Goal: Transaction & Acquisition: Purchase product/service

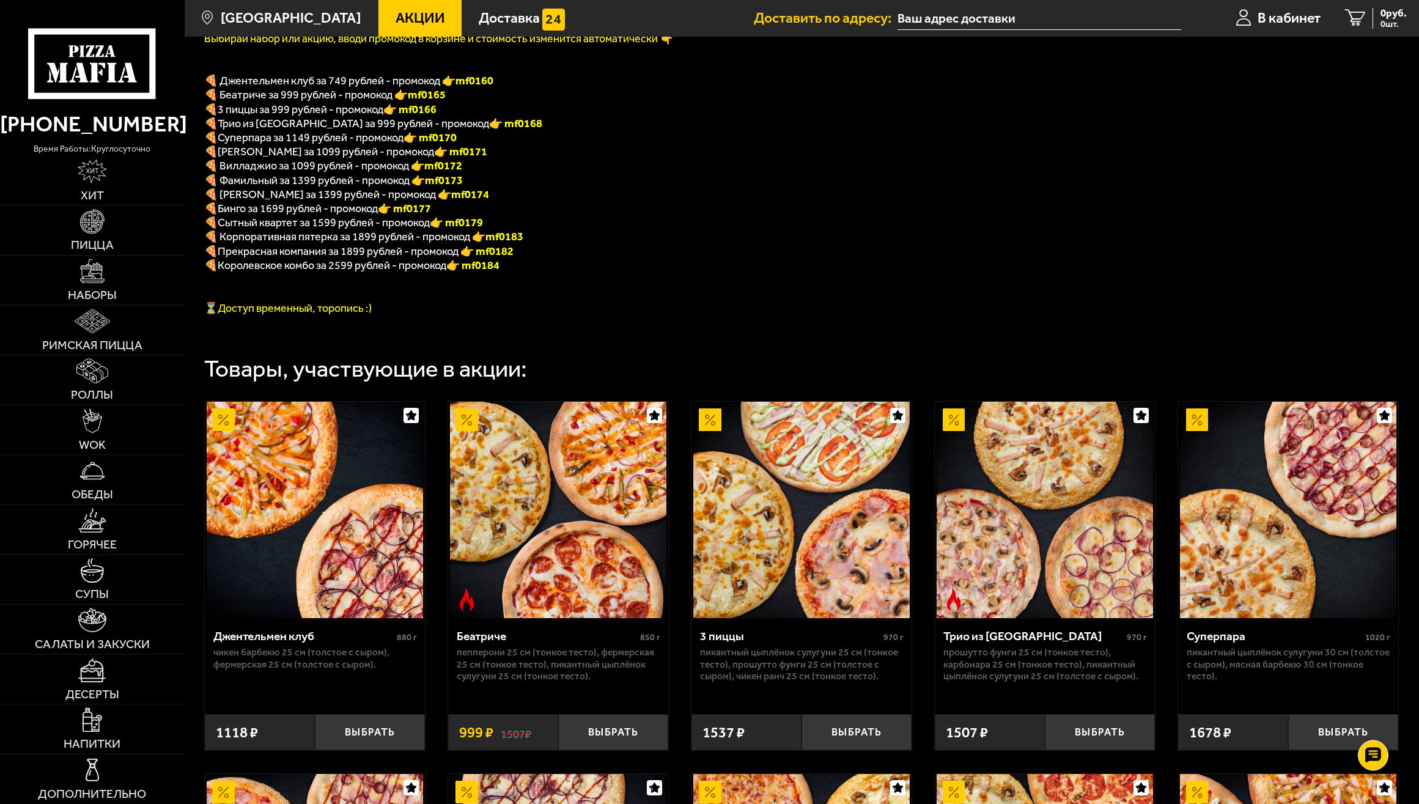
scroll to position [249, 0]
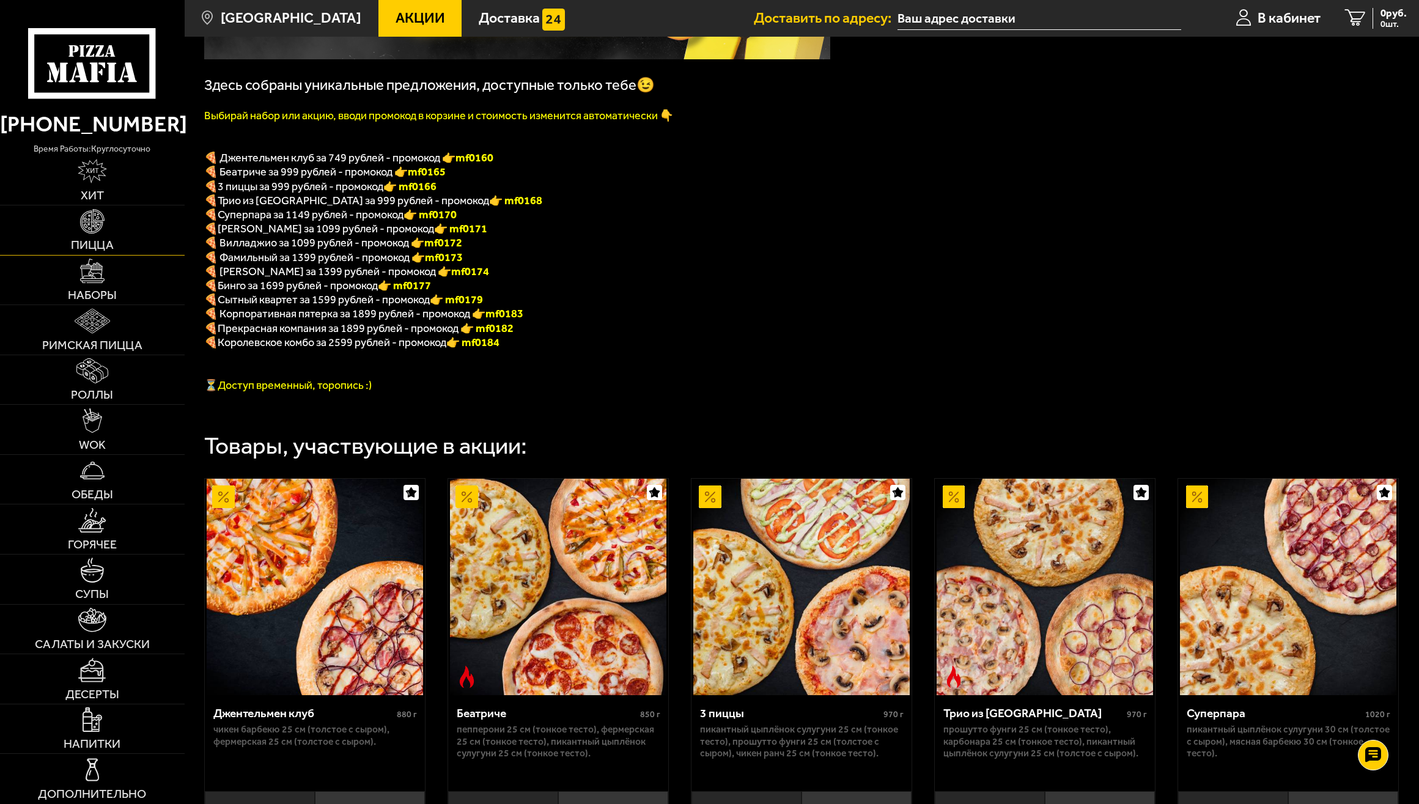
click at [92, 231] on img at bounding box center [92, 221] width 24 height 24
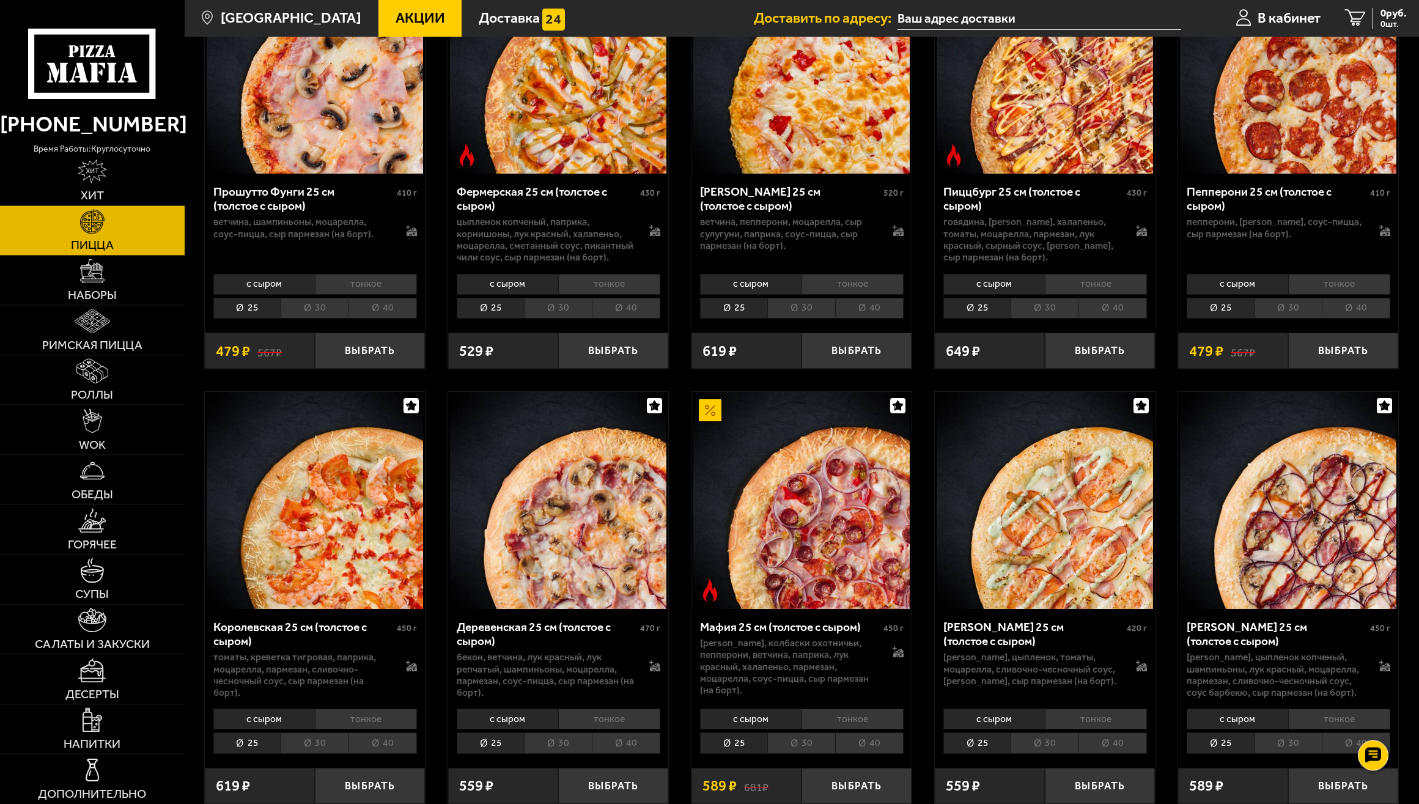
scroll to position [1123, 0]
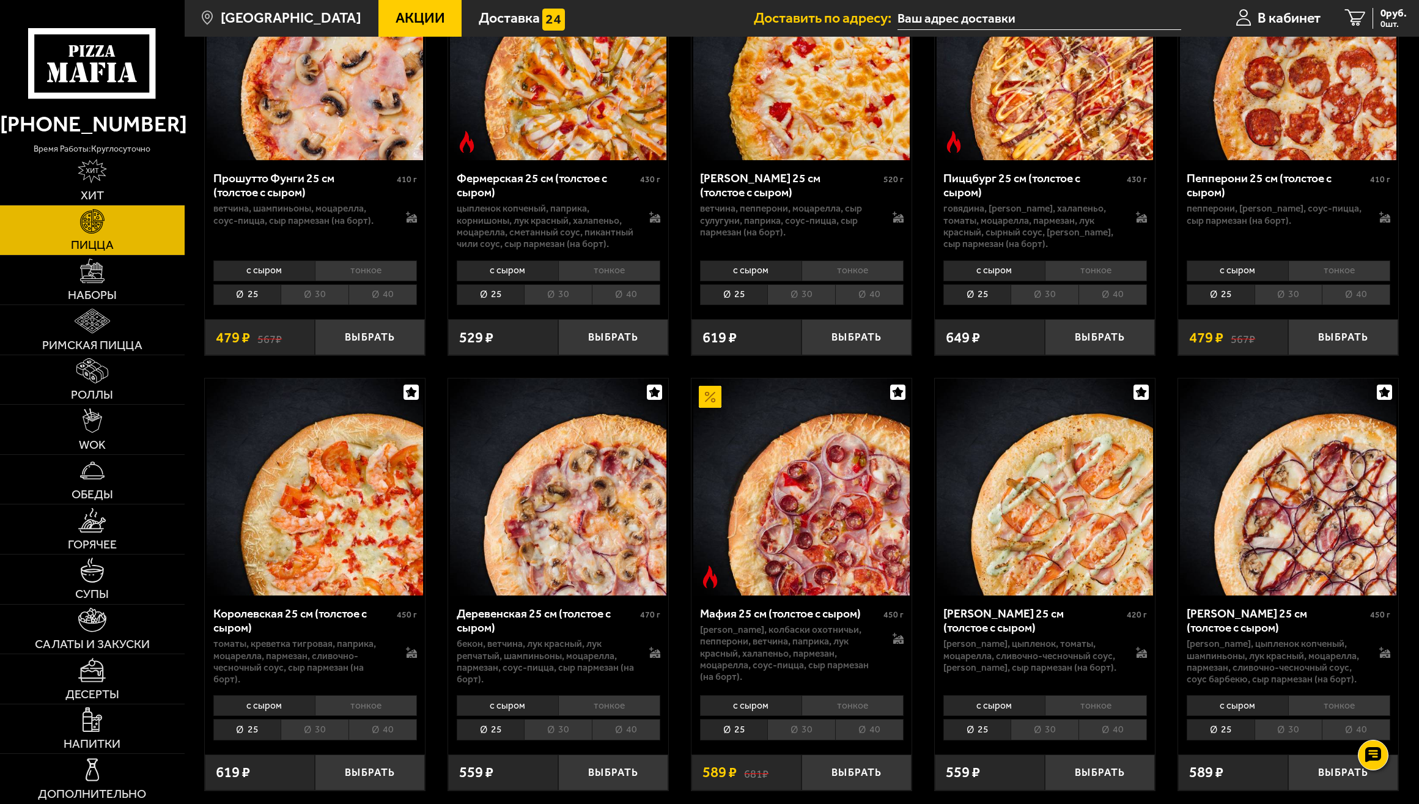
click at [1071, 557] on img at bounding box center [1045, 487] width 216 height 216
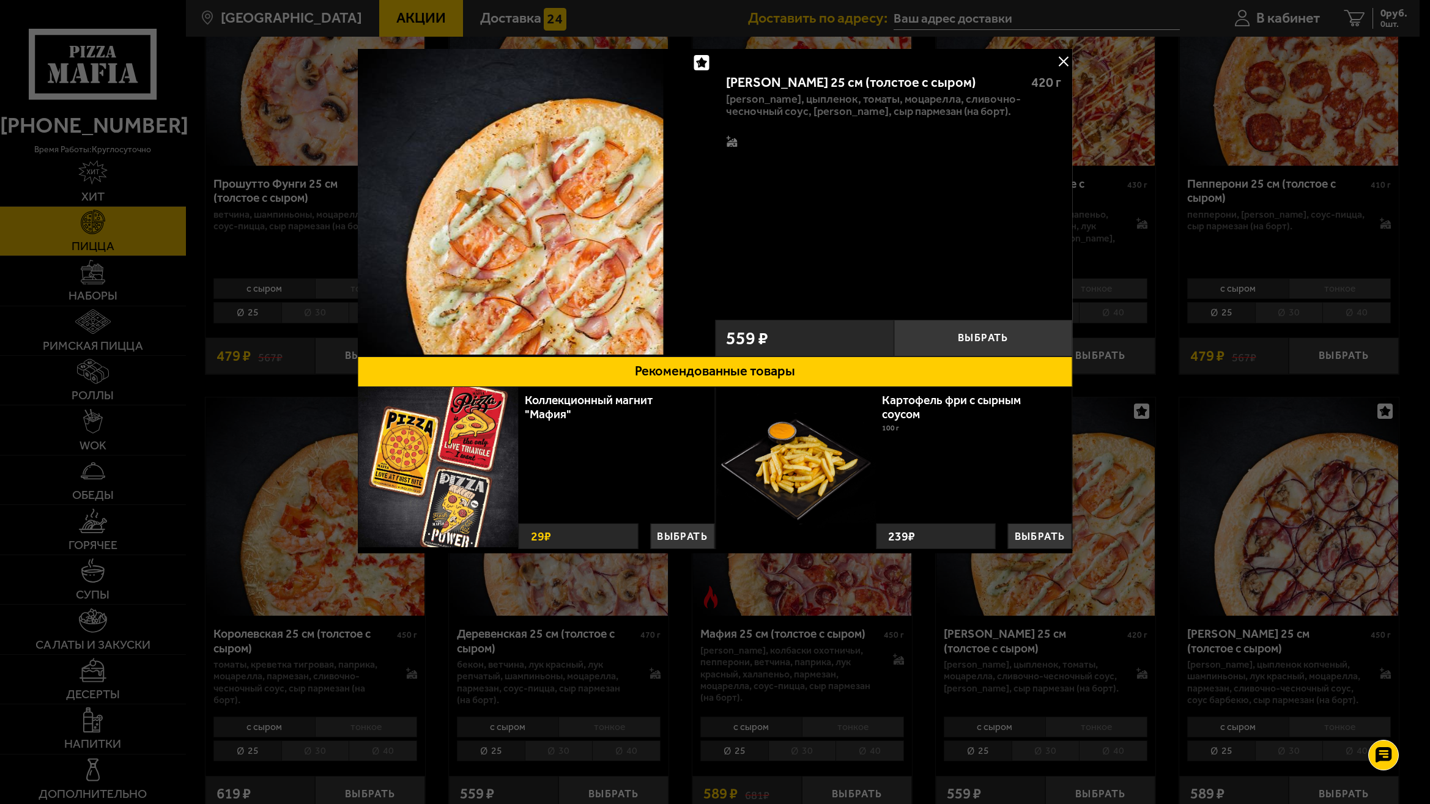
click at [1064, 62] on button at bounding box center [1063, 61] width 18 height 18
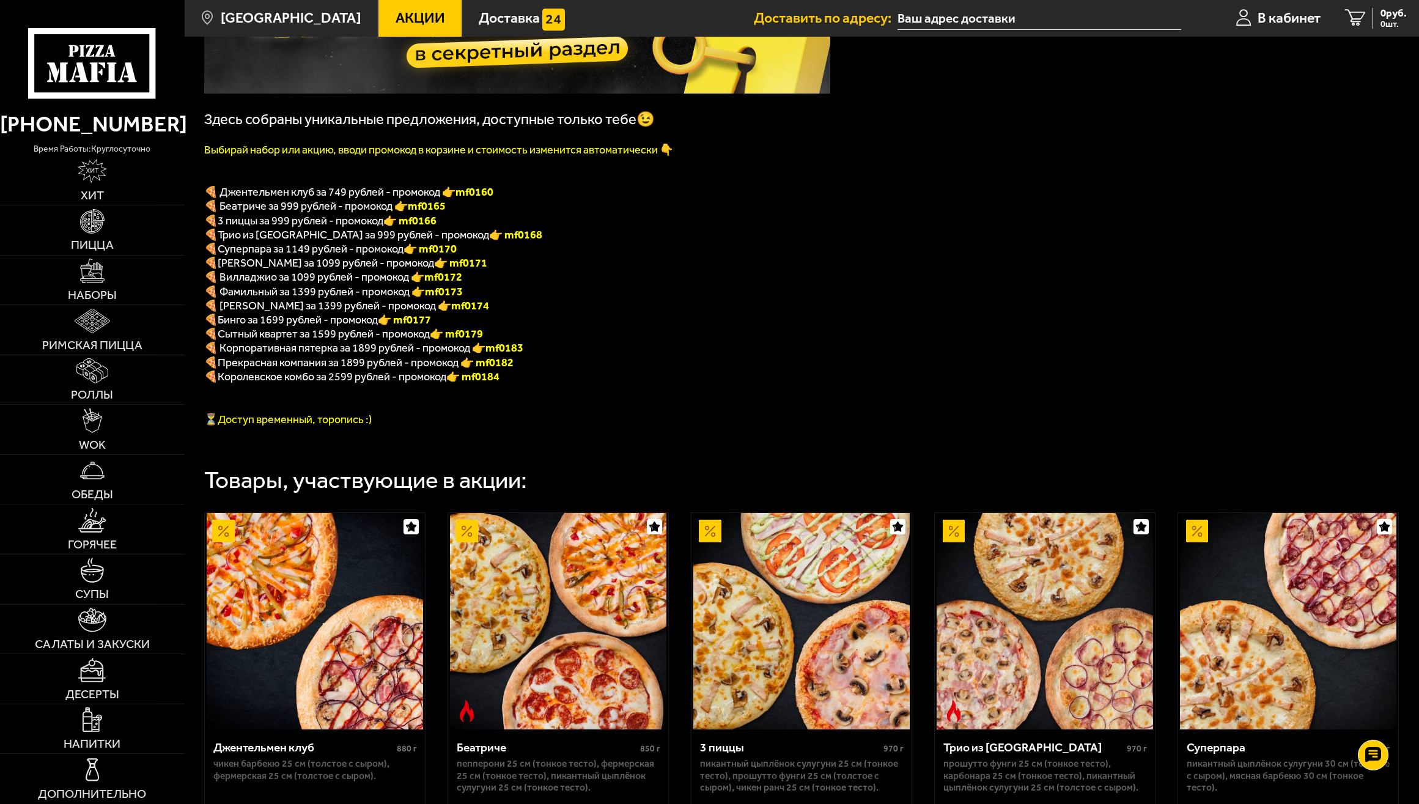
scroll to position [375, 0]
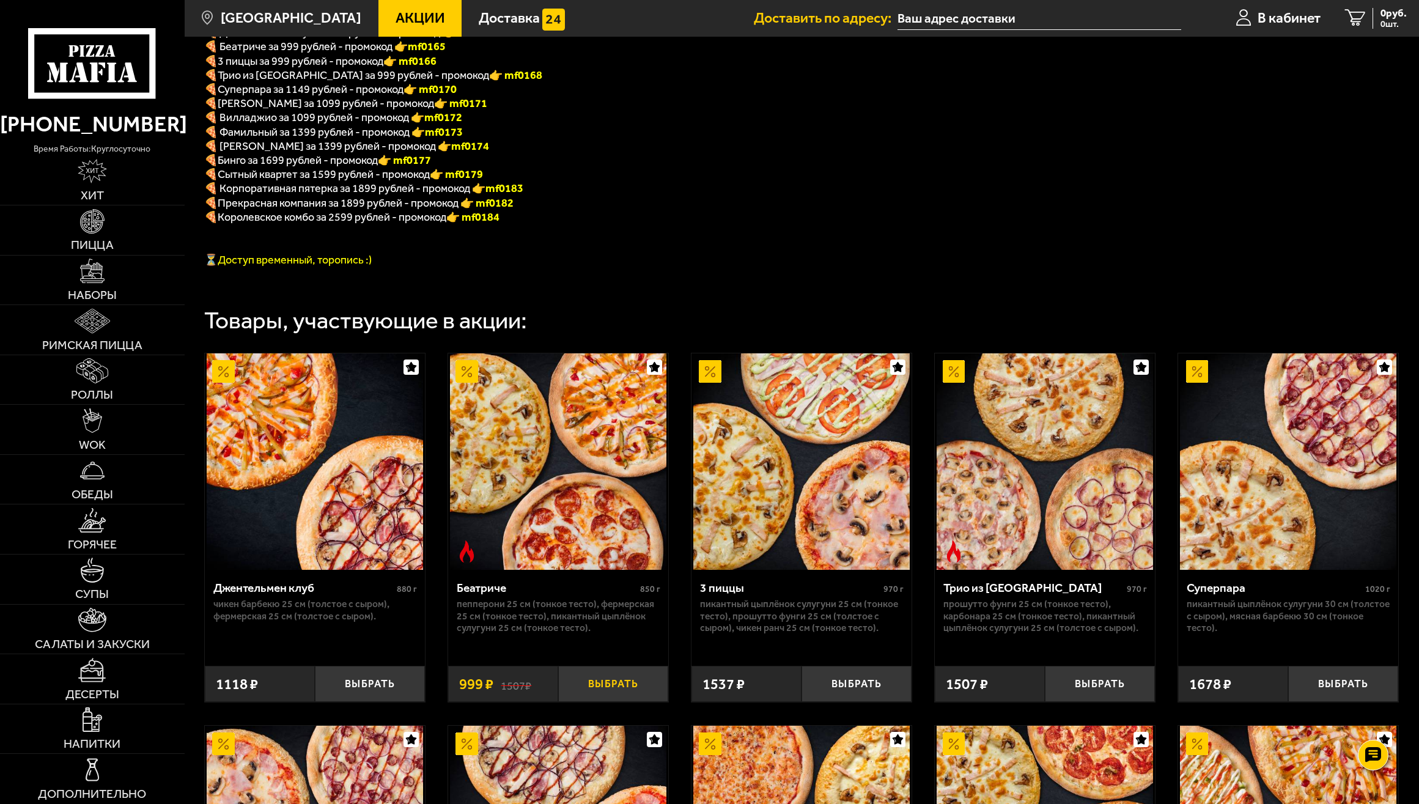
click at [605, 702] on button "Выбрать" at bounding box center [613, 684] width 110 height 36
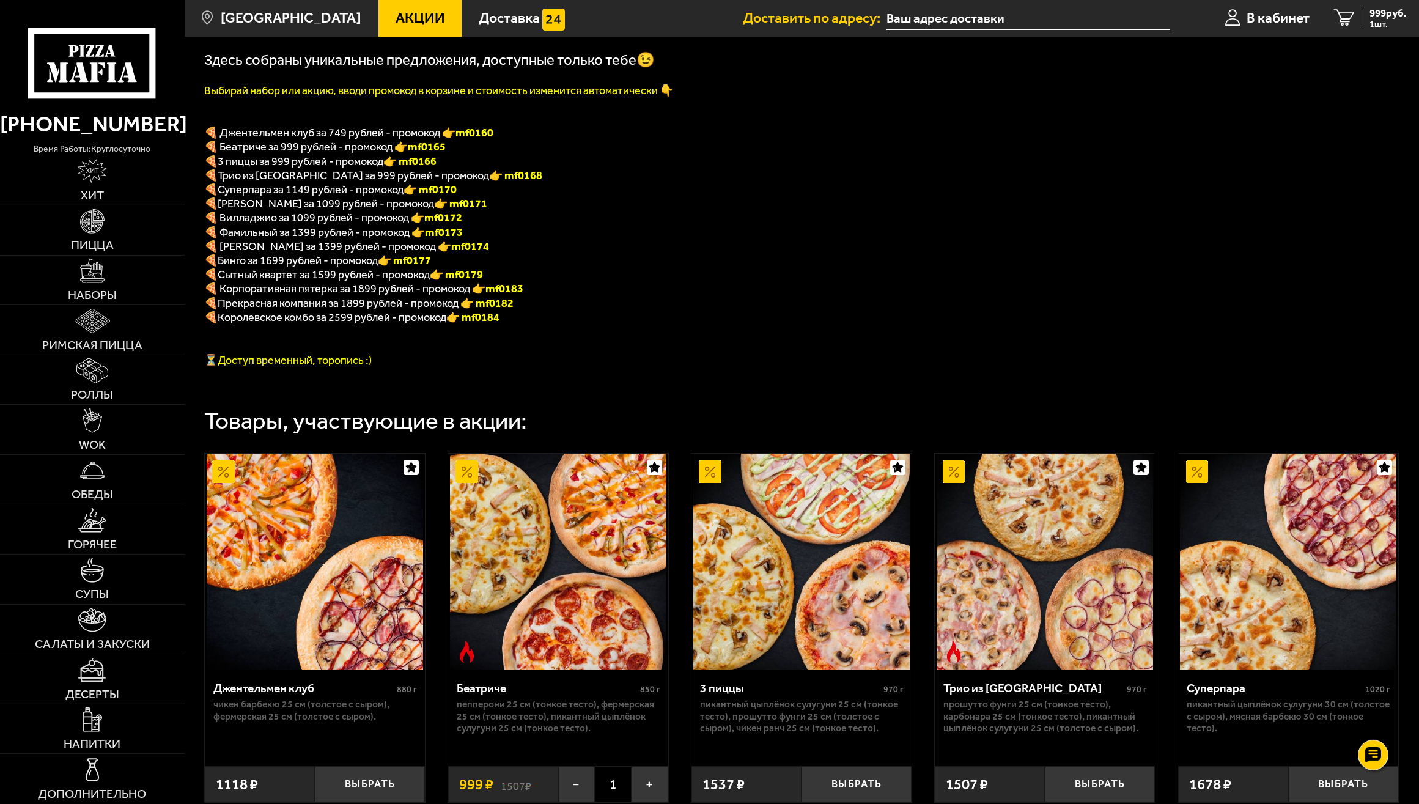
scroll to position [188, 0]
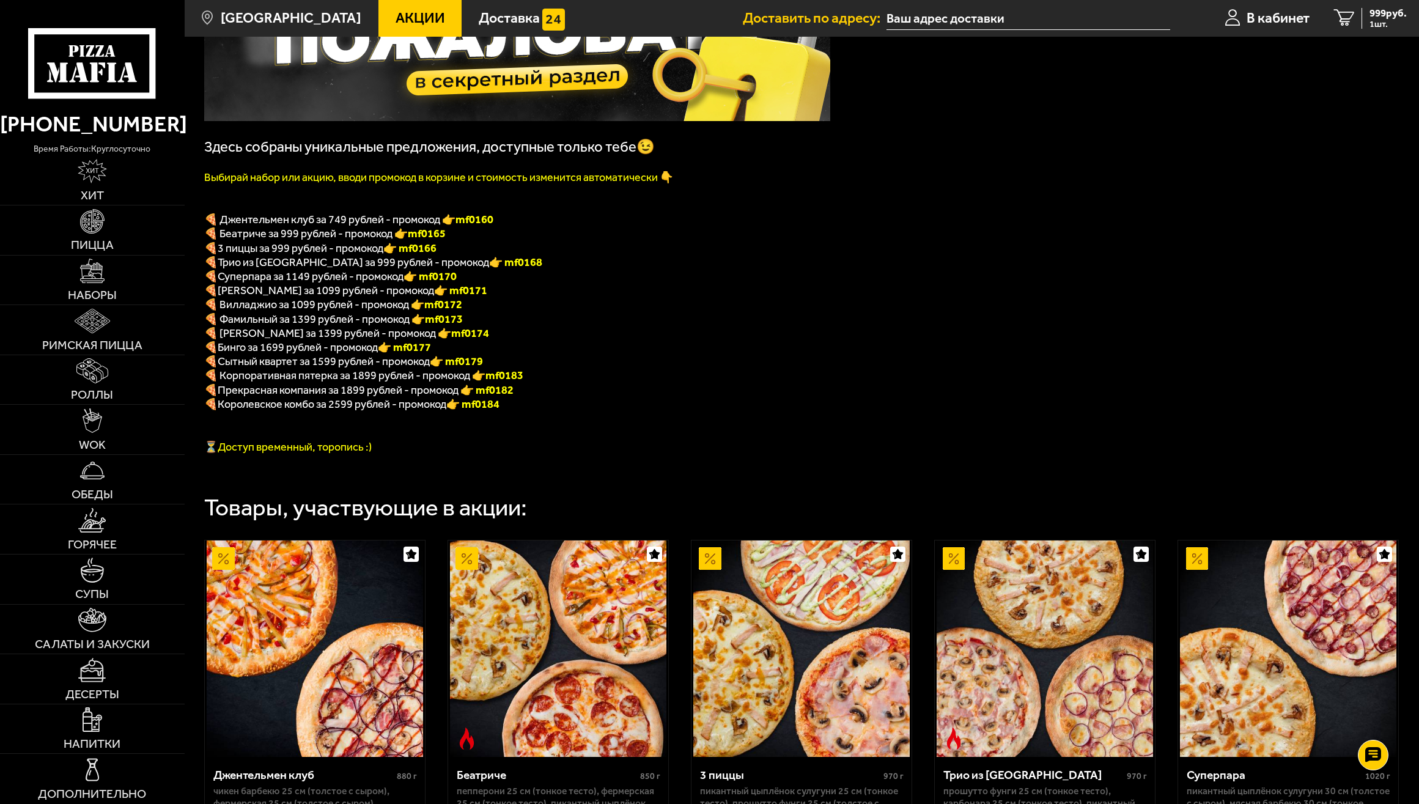
click at [456, 240] on p "🍕 Беатриче за 999 рублей - промокод 👉 mf0165" at bounding box center [517, 233] width 626 height 14
drag, startPoint x: 453, startPoint y: 242, endPoint x: 415, endPoint y: 244, distance: 38.6
click at [415, 240] on p "🍕 Беатриче за 999 рублей - промокод 👉 mf0165" at bounding box center [517, 233] width 626 height 14
copy b "mf0165"
click at [1365, 14] on div "999 руб. 1 шт." at bounding box center [1384, 18] width 45 height 20
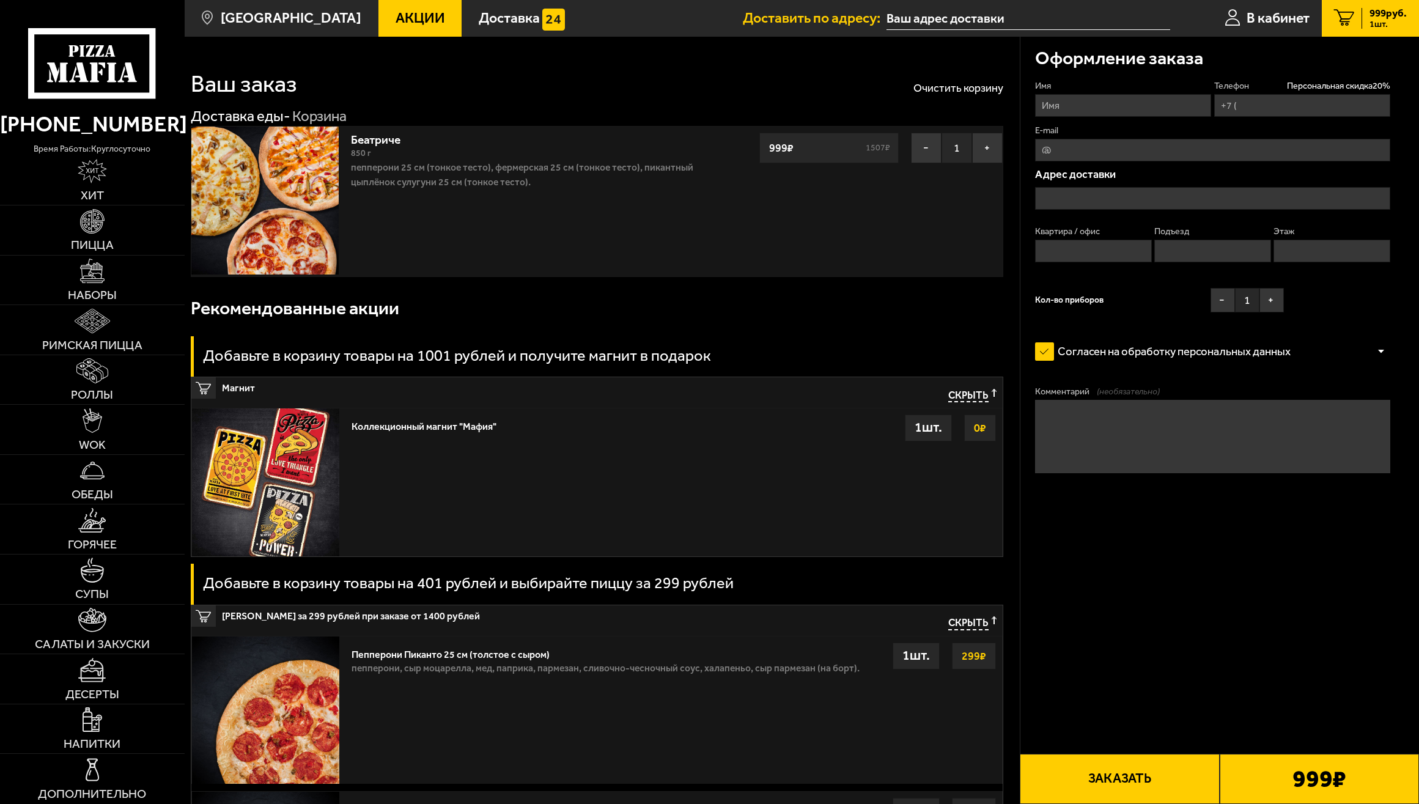
type input "[PHONE_NUMBER]"
type input "[STREET_ADDRESS][PERSON_NAME]"
type input "37"
type input "2"
type input "4"
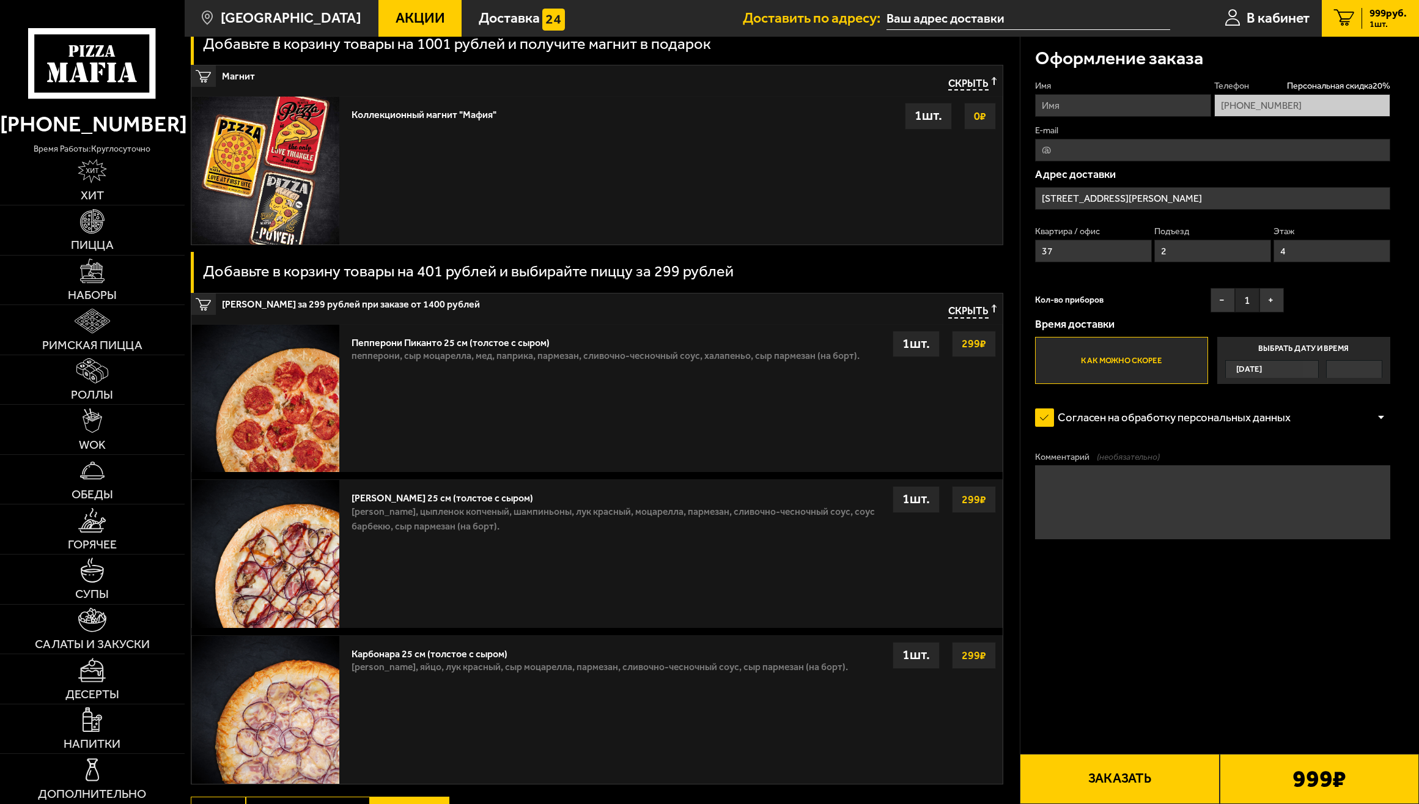
scroll to position [525, 0]
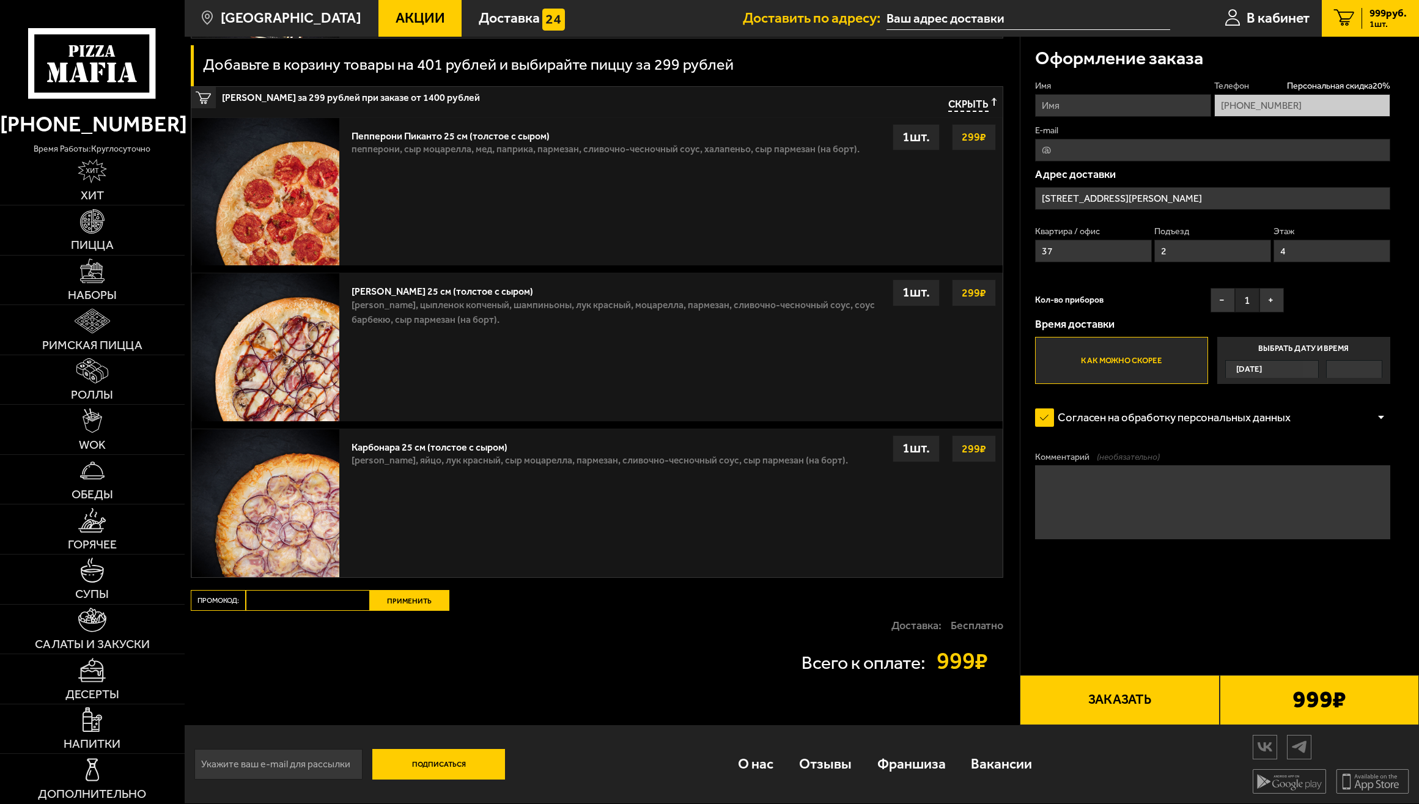
paste input "mf0165"
type input "mf0165"
click at [412, 600] on button "Применить" at bounding box center [409, 600] width 79 height 21
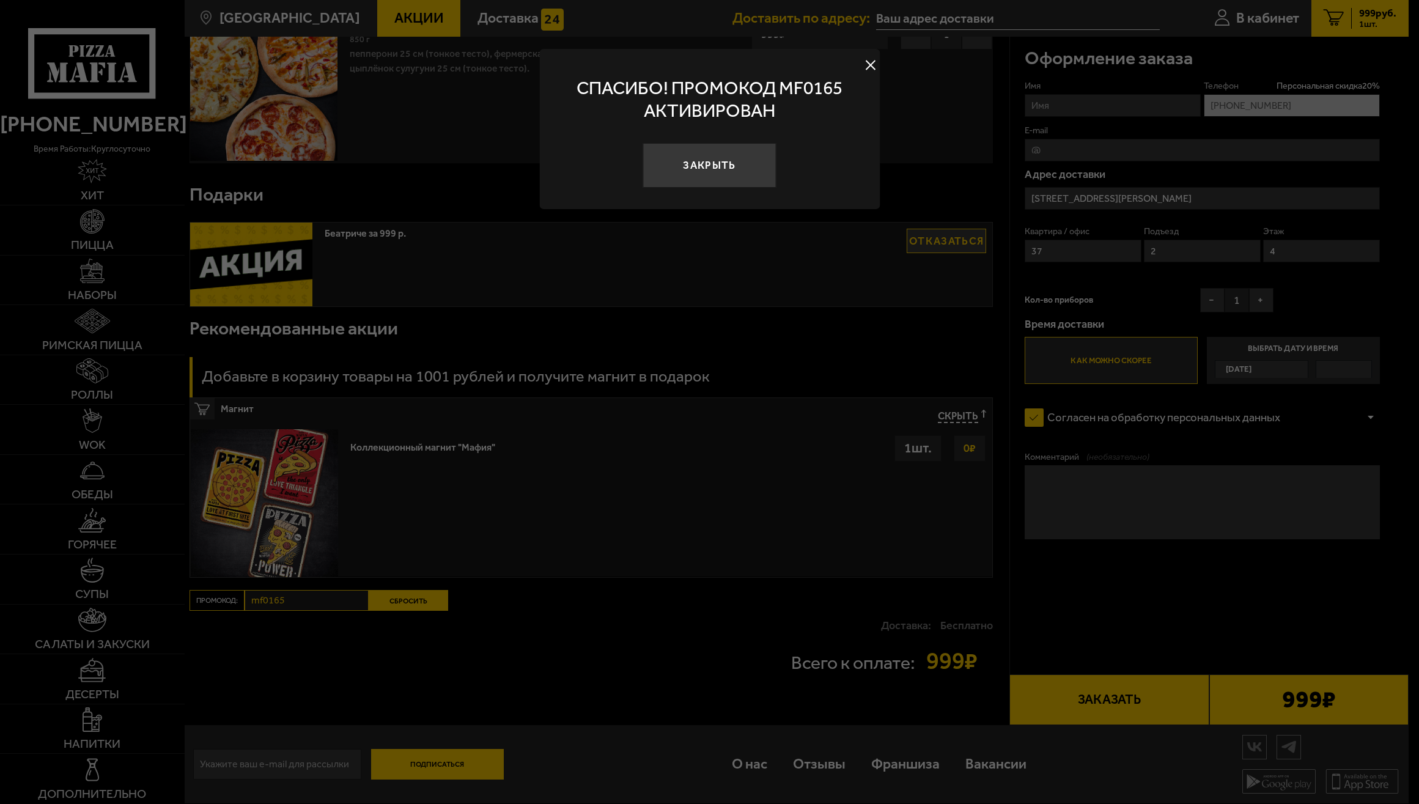
scroll to position [72, 0]
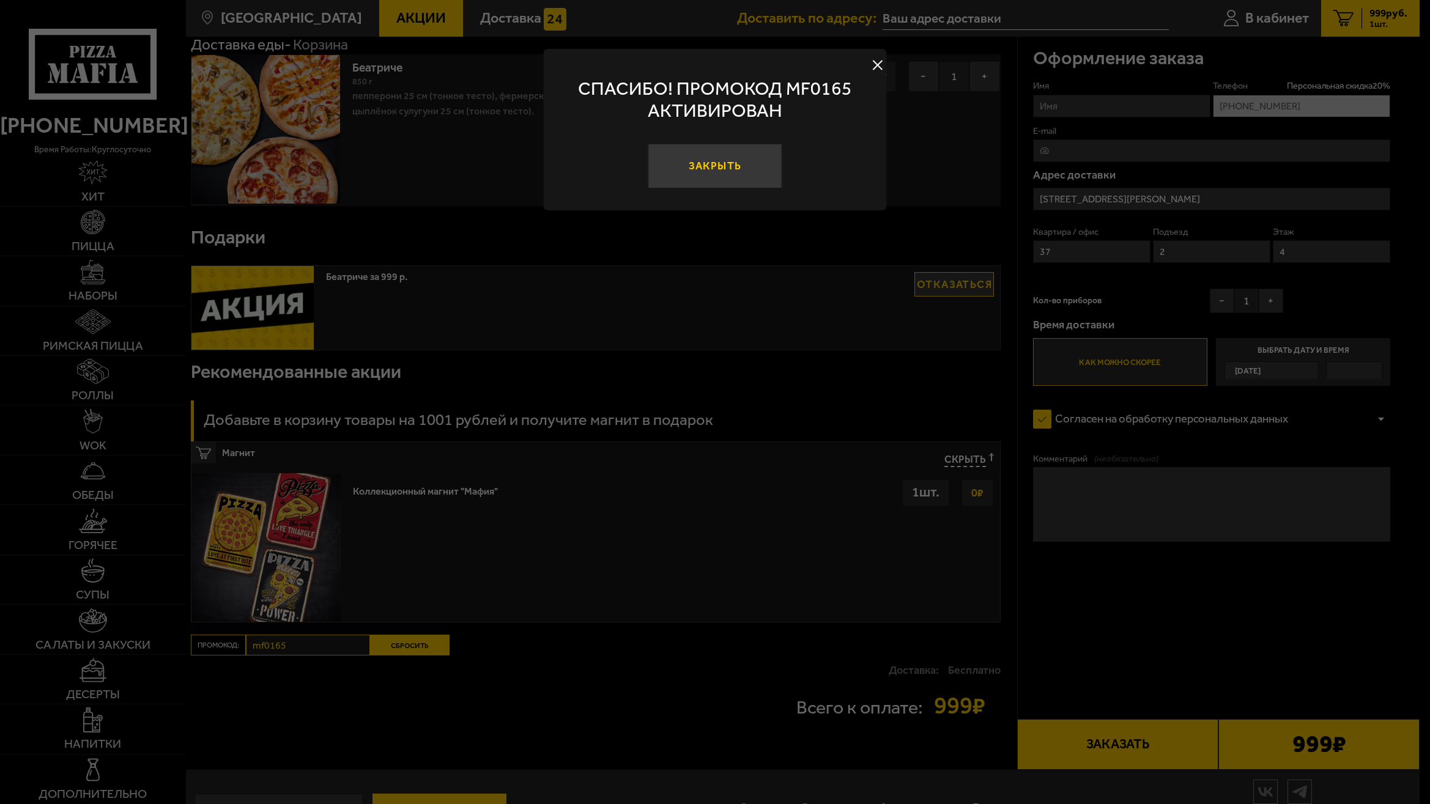
click at [728, 177] on button "Закрыть" at bounding box center [715, 166] width 134 height 45
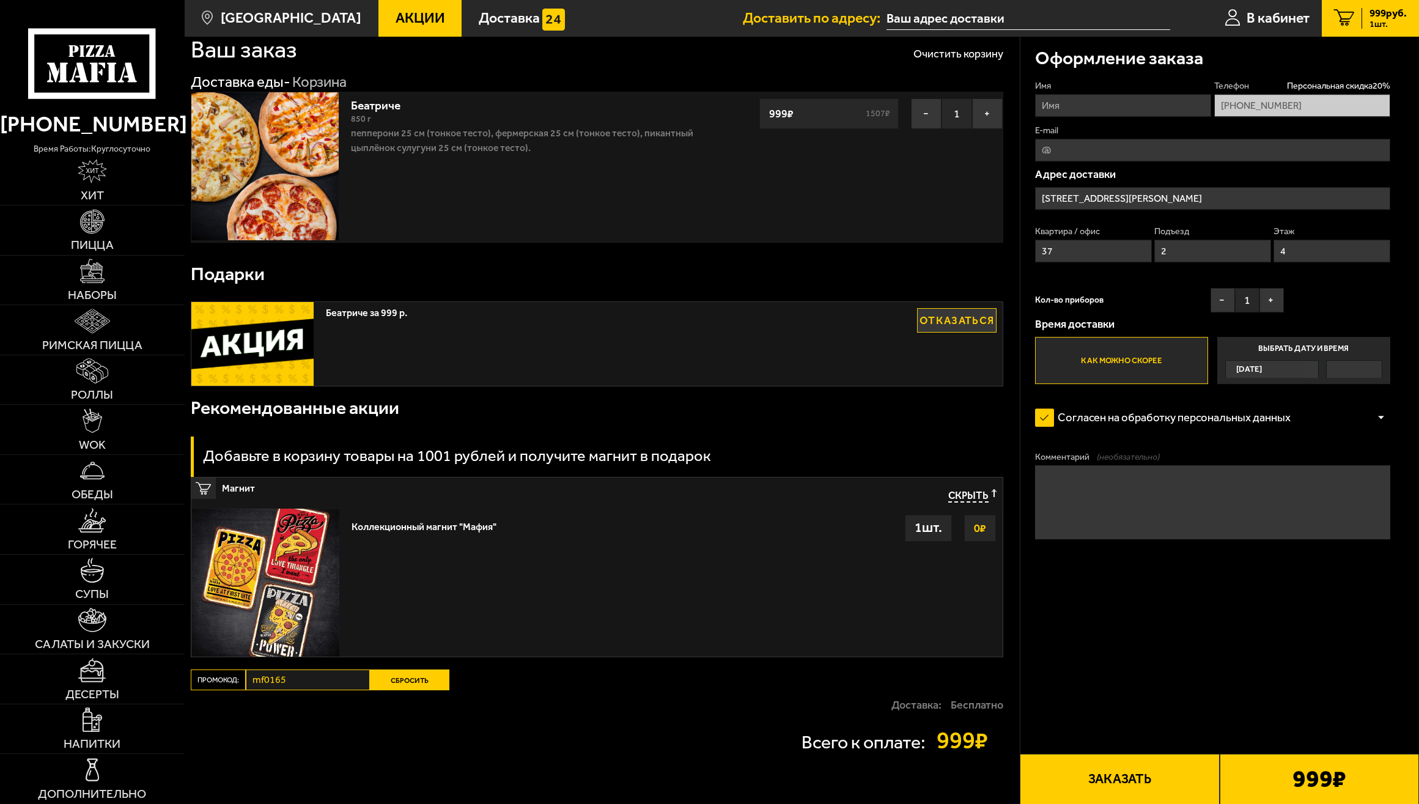
scroll to position [0, 0]
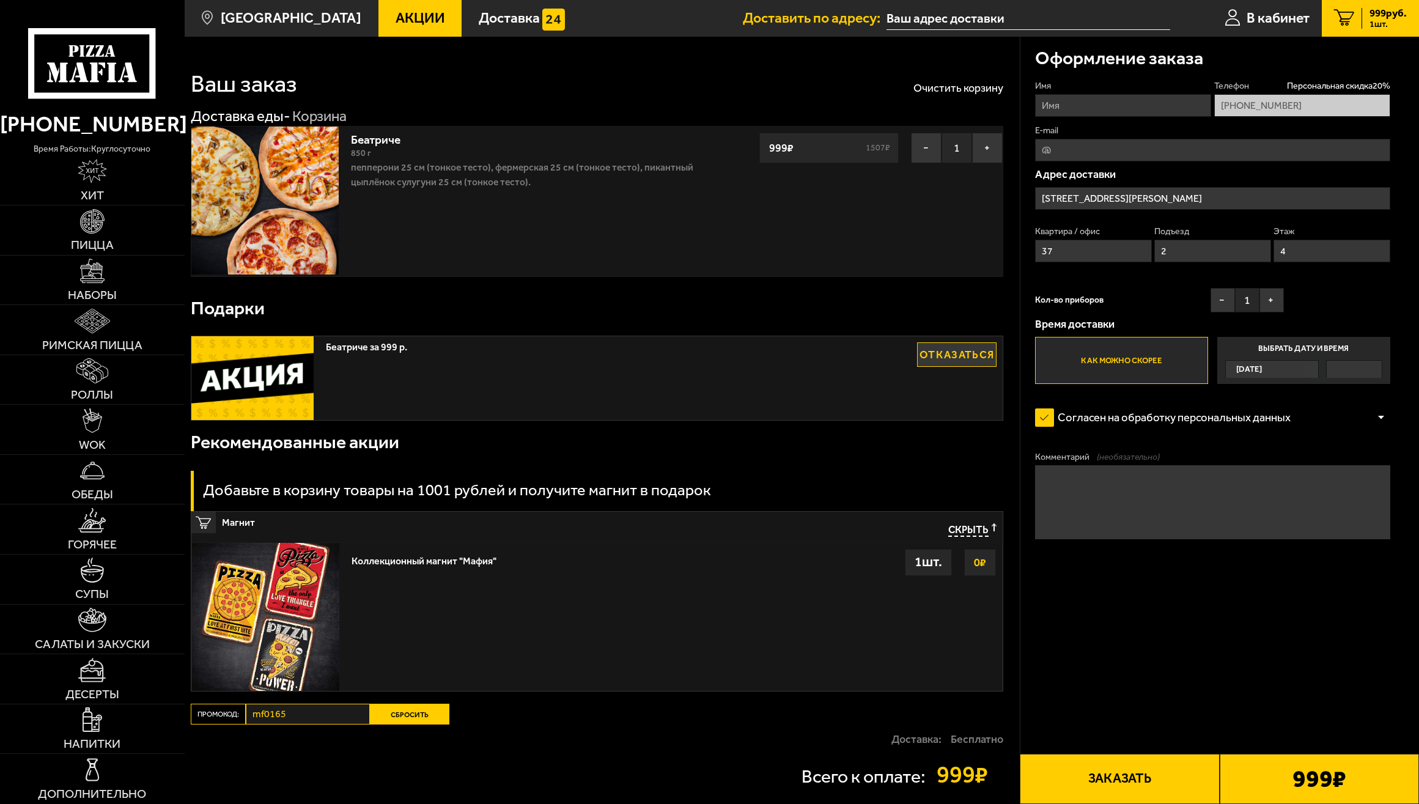
click at [1113, 103] on input "Имя" at bounding box center [1123, 105] width 176 height 23
type input "B"
type input "[PERSON_NAME]"
click at [1099, 486] on textarea "Комментарий (необязательно)" at bounding box center [1212, 502] width 355 height 74
type textarea "д"
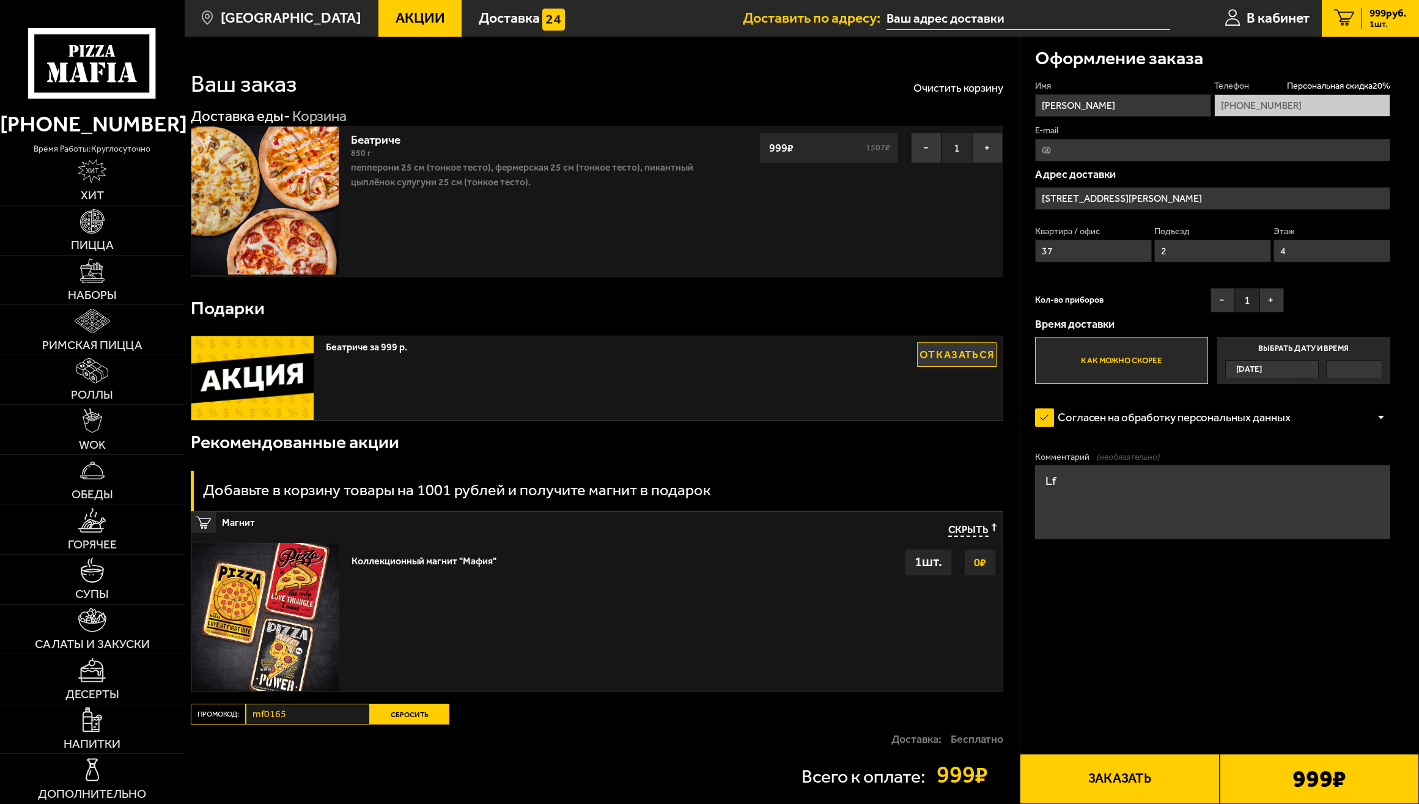
type textarea "L"
click at [1162, 487] on textarea "Домофон не работатеб позвоните заранее" at bounding box center [1212, 502] width 355 height 74
click at [1150, 483] on textarea "Домофон не работате, позвоните заранее" at bounding box center [1212, 502] width 355 height 74
click at [1164, 484] on textarea "Домофон не работаете, позвоните заранее" at bounding box center [1212, 502] width 355 height 74
type textarea "Домофон не работает, позвоните заранее"
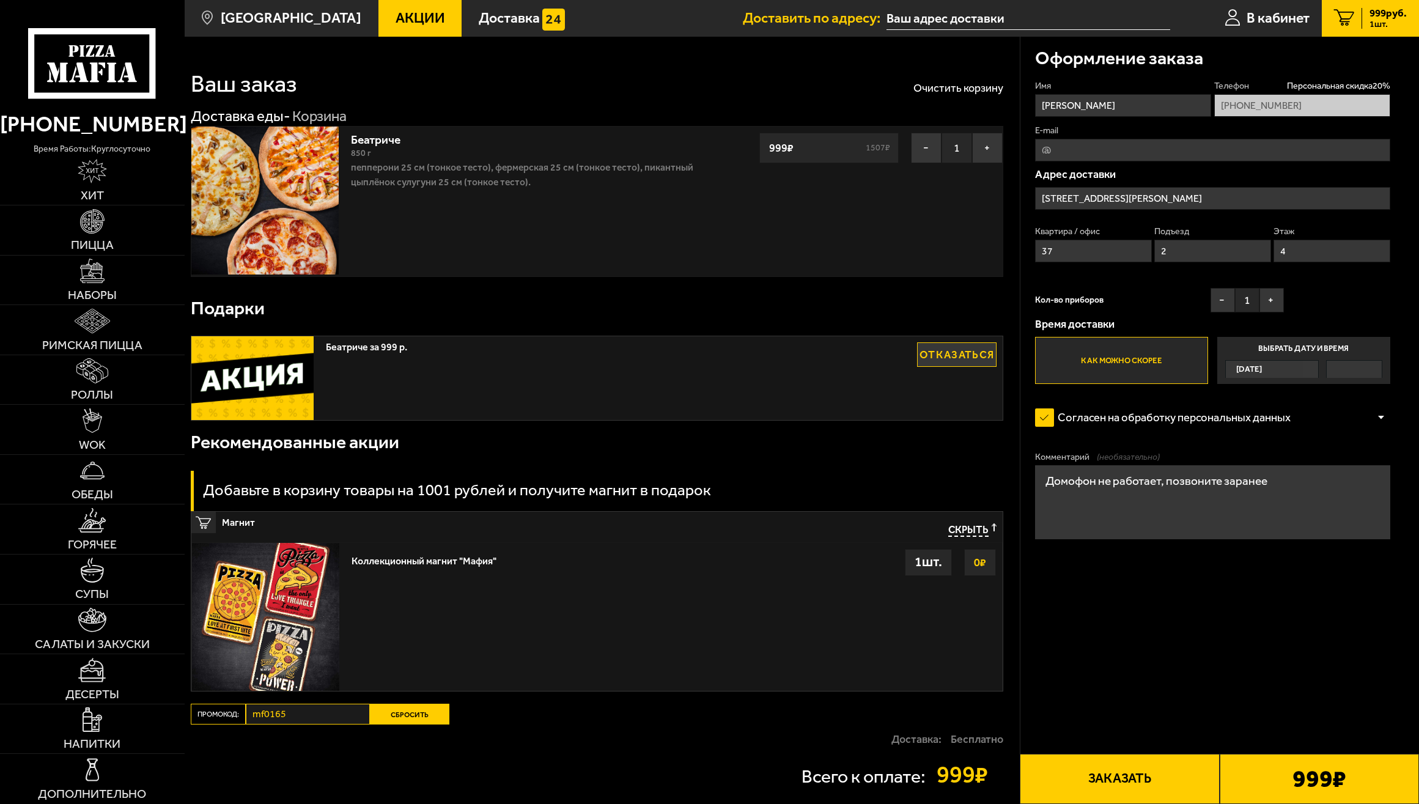
click at [1136, 780] on button "Заказать" at bounding box center [1119, 779] width 199 height 50
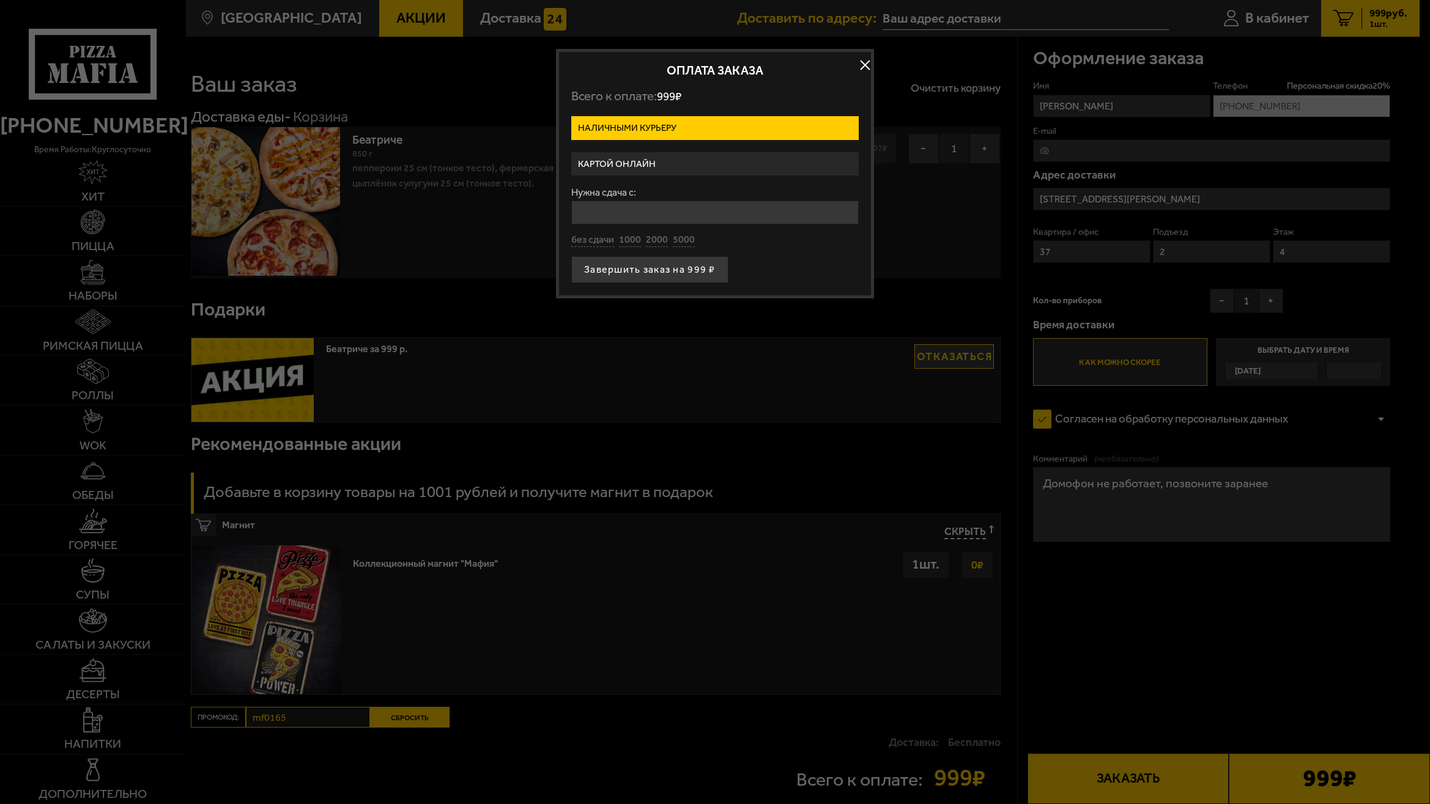
click at [685, 165] on label "Картой онлайн" at bounding box center [714, 164] width 287 height 24
click at [0, 0] on input "Картой онлайн" at bounding box center [0, 0] width 0 height 0
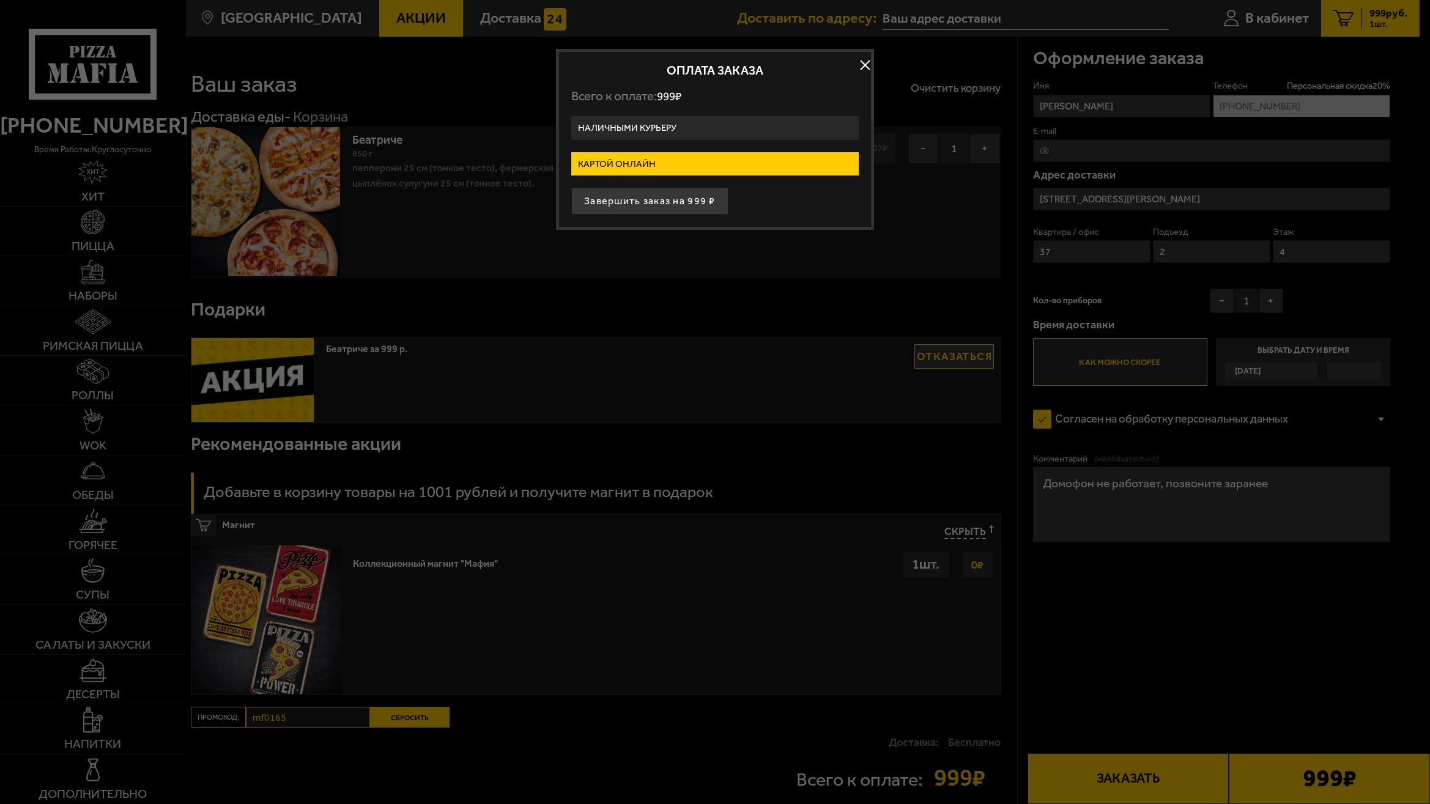
click at [693, 128] on label "Наличными курьеру" at bounding box center [714, 128] width 287 height 24
click at [0, 0] on input "Наличными курьеру" at bounding box center [0, 0] width 0 height 0
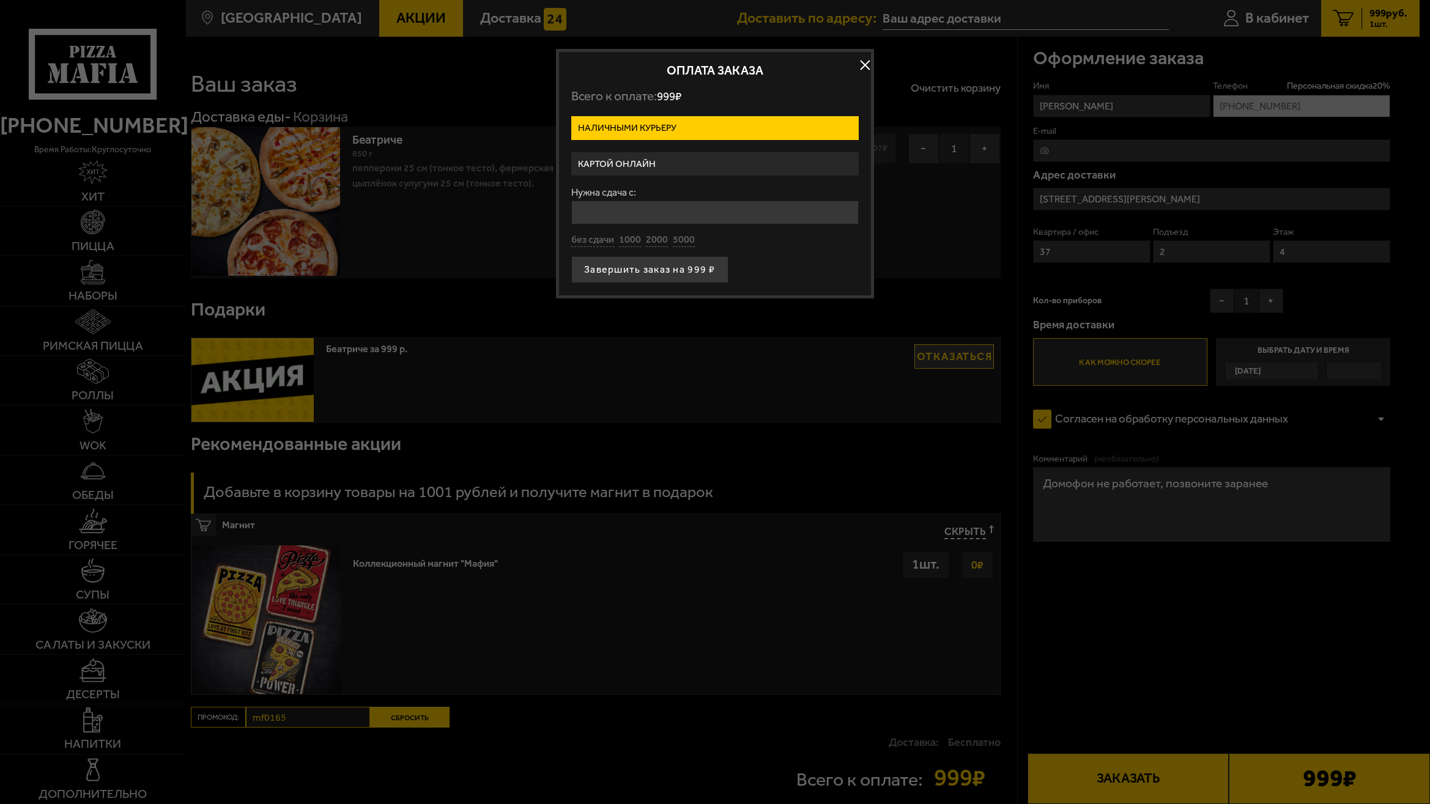
click at [689, 166] on label "Картой онлайн" at bounding box center [714, 164] width 287 height 24
click at [0, 0] on input "Картой онлайн" at bounding box center [0, 0] width 0 height 0
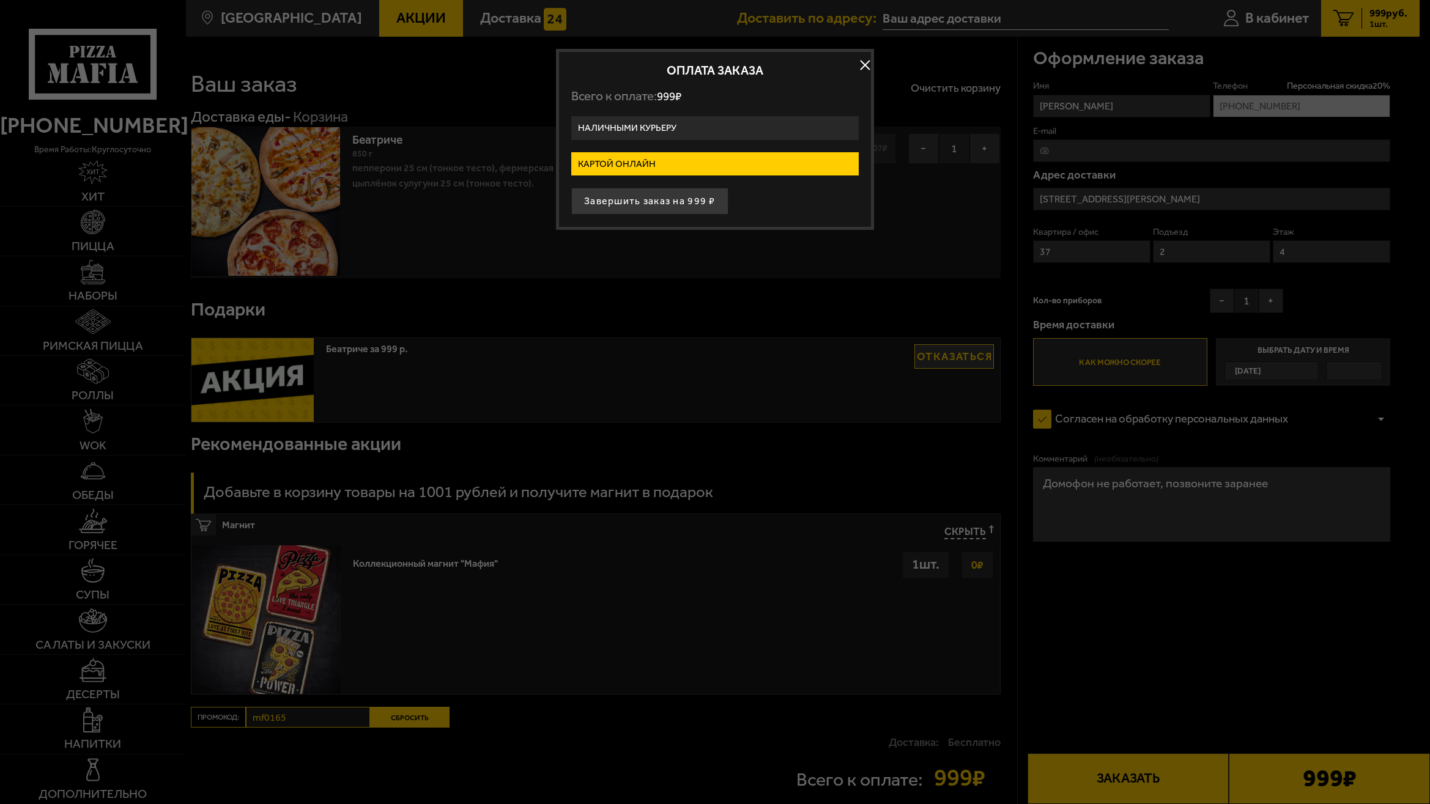
click at [693, 120] on label "Наличными курьеру" at bounding box center [714, 128] width 287 height 24
click at [0, 0] on input "Наличными курьеру" at bounding box center [0, 0] width 0 height 0
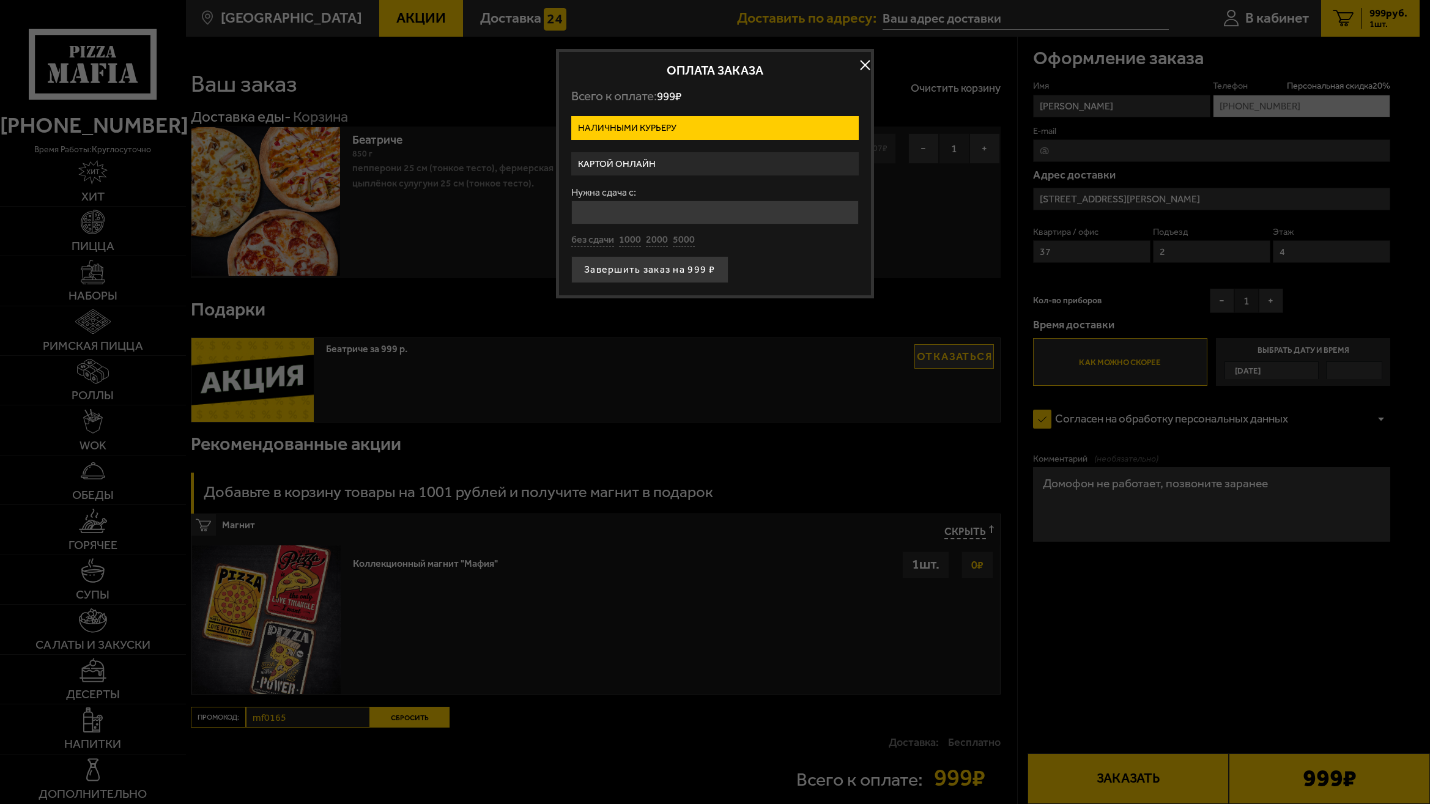
click at [690, 165] on label "Картой онлайн" at bounding box center [714, 164] width 287 height 24
click at [0, 0] on input "Картой онлайн" at bounding box center [0, 0] width 0 height 0
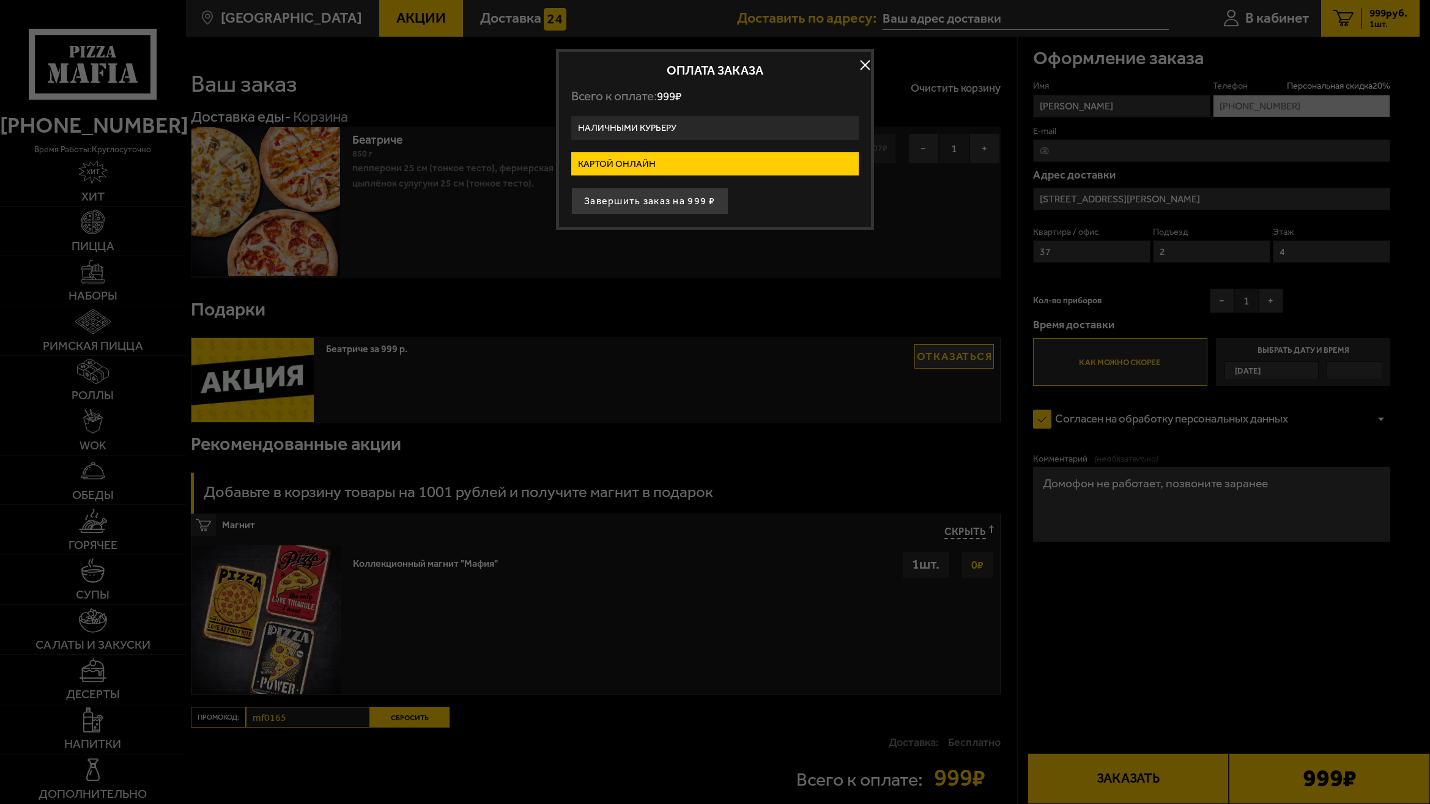
click at [698, 124] on label "Наличными курьеру" at bounding box center [714, 128] width 287 height 24
click at [0, 0] on input "Наличными курьеру" at bounding box center [0, 0] width 0 height 0
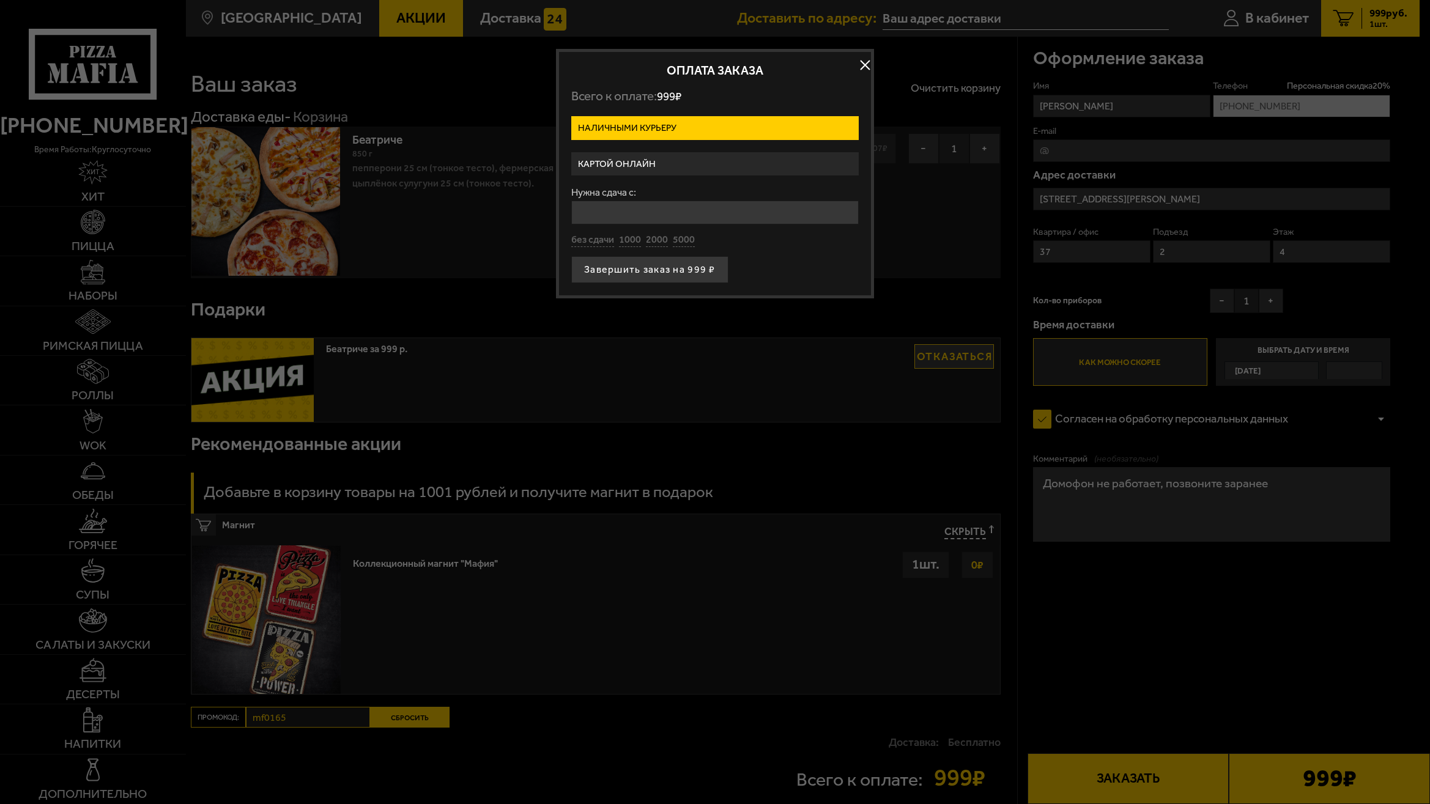
click at [684, 167] on label "Картой онлайн" at bounding box center [714, 164] width 287 height 24
click at [0, 0] on input "Картой онлайн" at bounding box center [0, 0] width 0 height 0
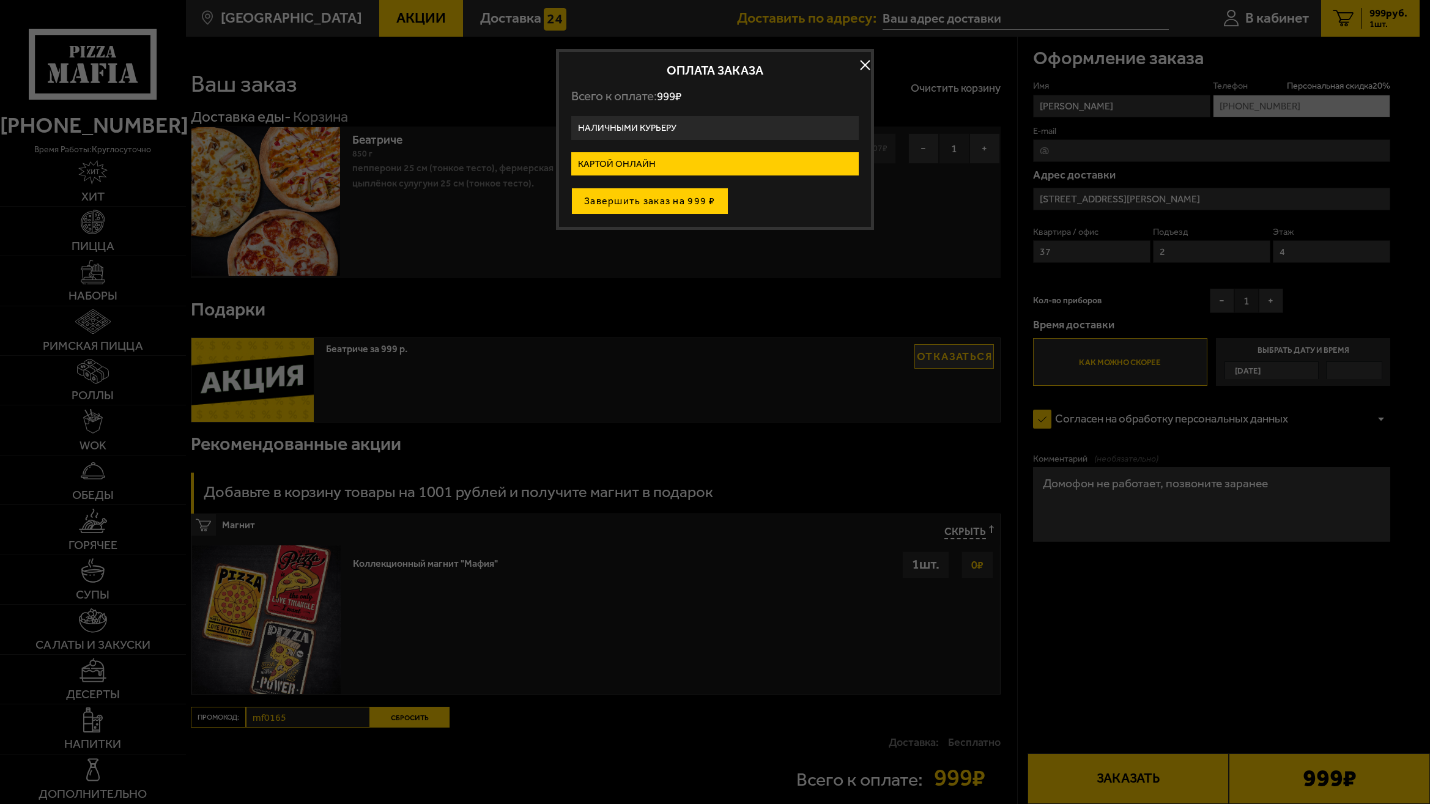
click at [657, 209] on button "Завершить заказ на 999 ₽" at bounding box center [649, 201] width 157 height 27
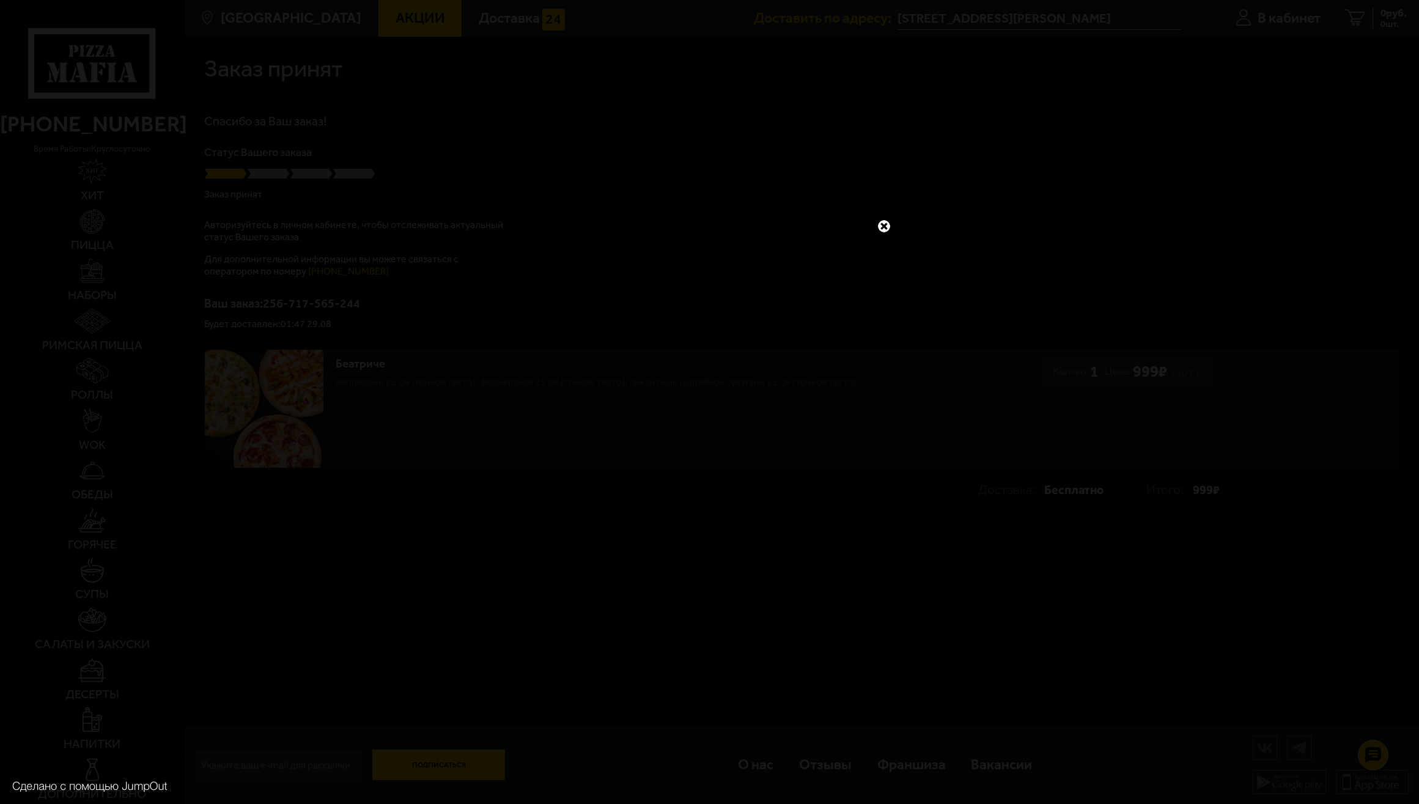
click at [885, 221] on link at bounding box center [884, 226] width 16 height 16
